Goal: Find specific page/section

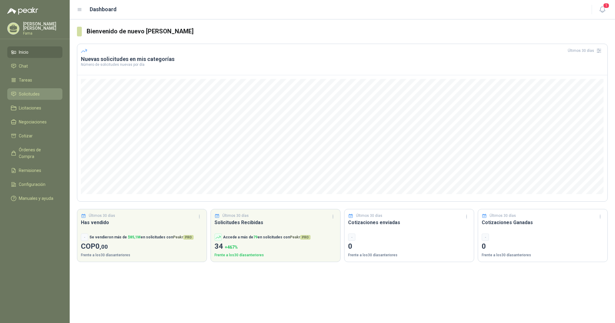
click at [26, 95] on span "Solicitudes" at bounding box center [29, 94] width 21 height 7
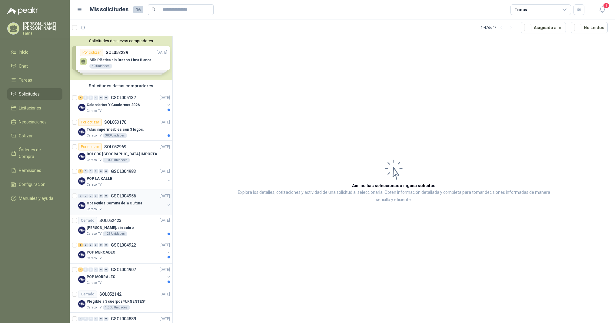
click at [106, 203] on p "Obsequios Semana de la Cultura" at bounding box center [114, 203] width 55 height 6
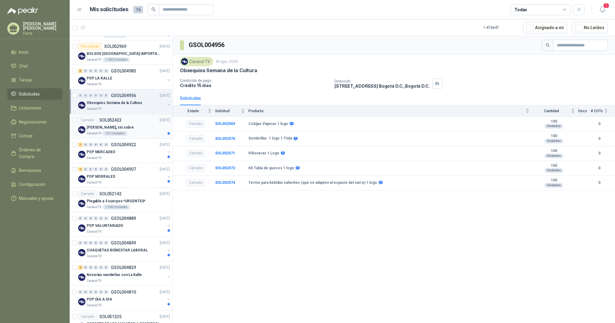
scroll to position [101, 0]
